Goal: Task Accomplishment & Management: Use online tool/utility

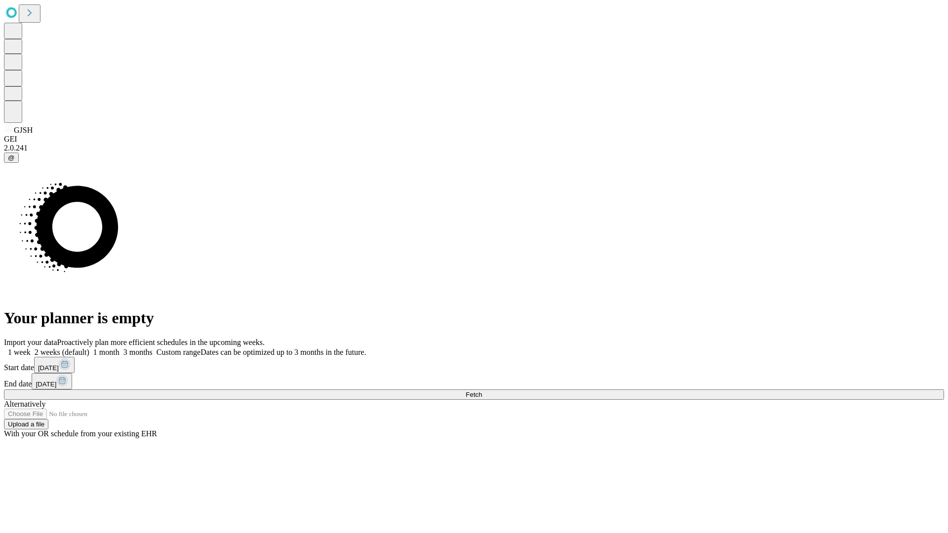
click at [482, 391] on span "Fetch" at bounding box center [474, 394] width 16 height 7
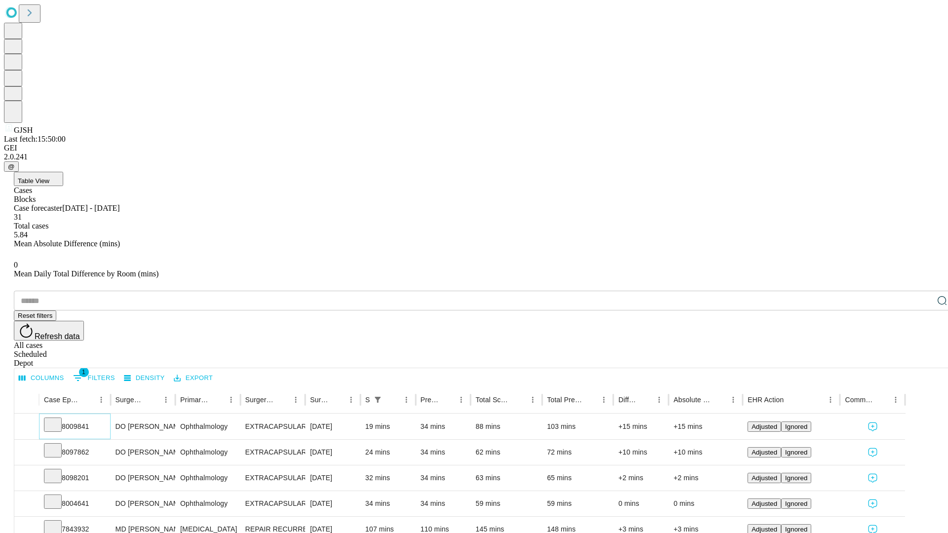
click at [58, 419] on icon at bounding box center [53, 424] width 10 height 10
